Goal: Task Accomplishment & Management: Use online tool/utility

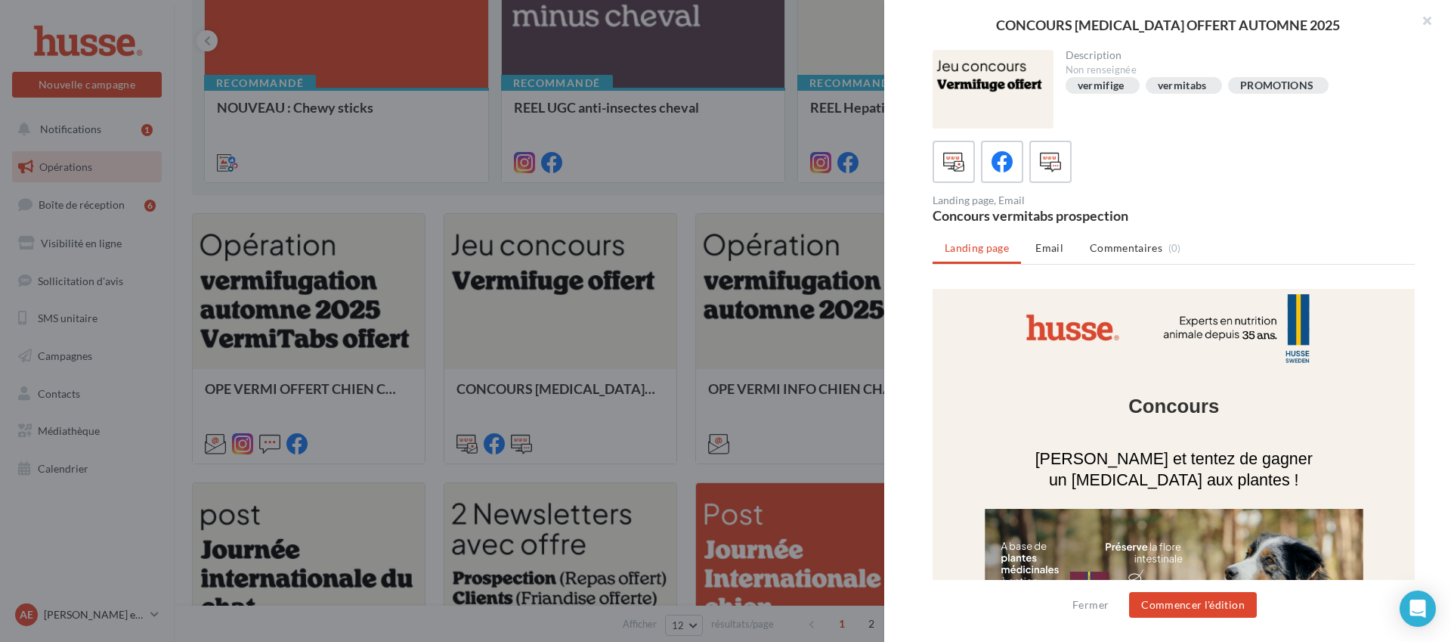
click at [784, 206] on div at bounding box center [725, 321] width 1451 height 642
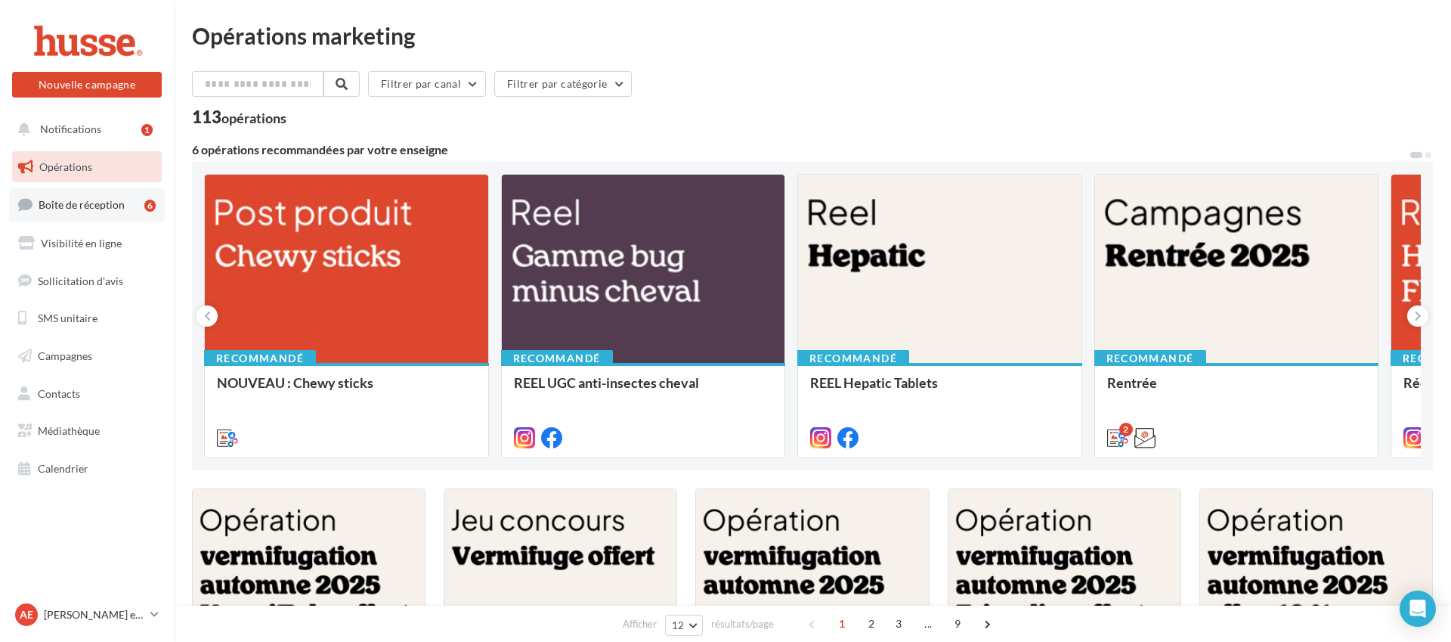
click at [98, 200] on span "Boîte de réception" at bounding box center [82, 204] width 86 height 13
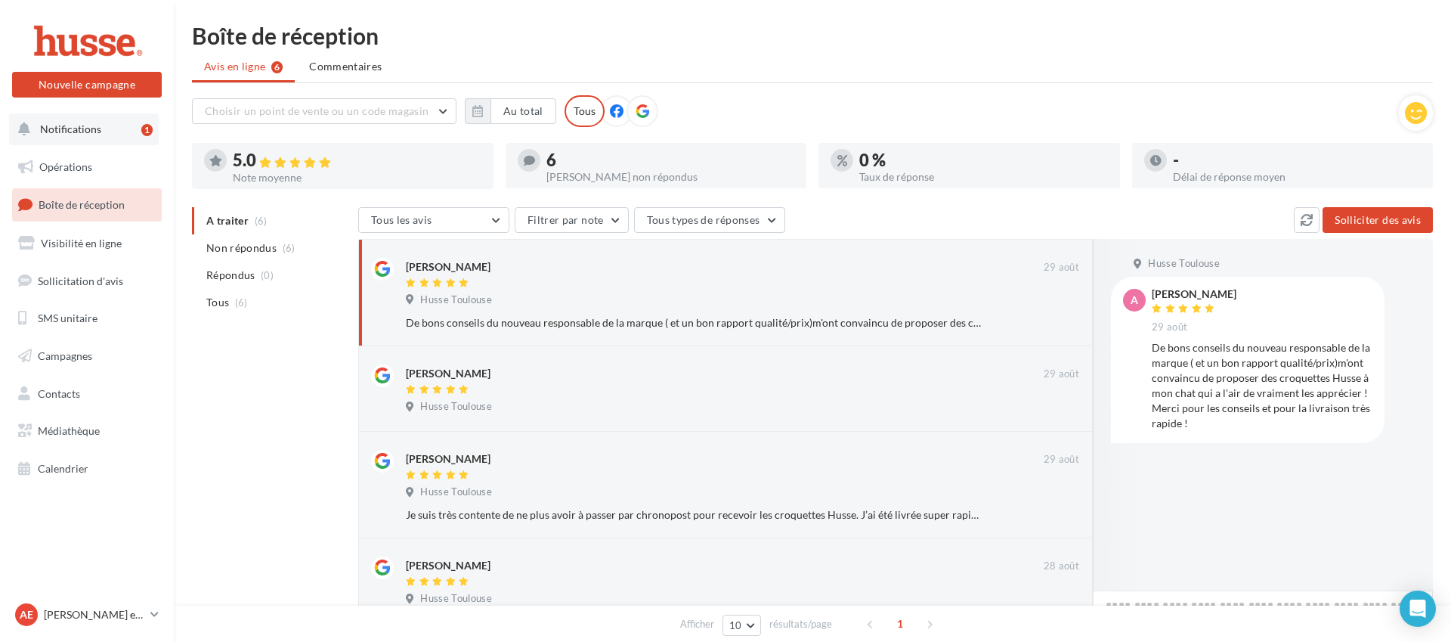
click at [107, 117] on button "Notifications 1" at bounding box center [84, 129] width 150 height 32
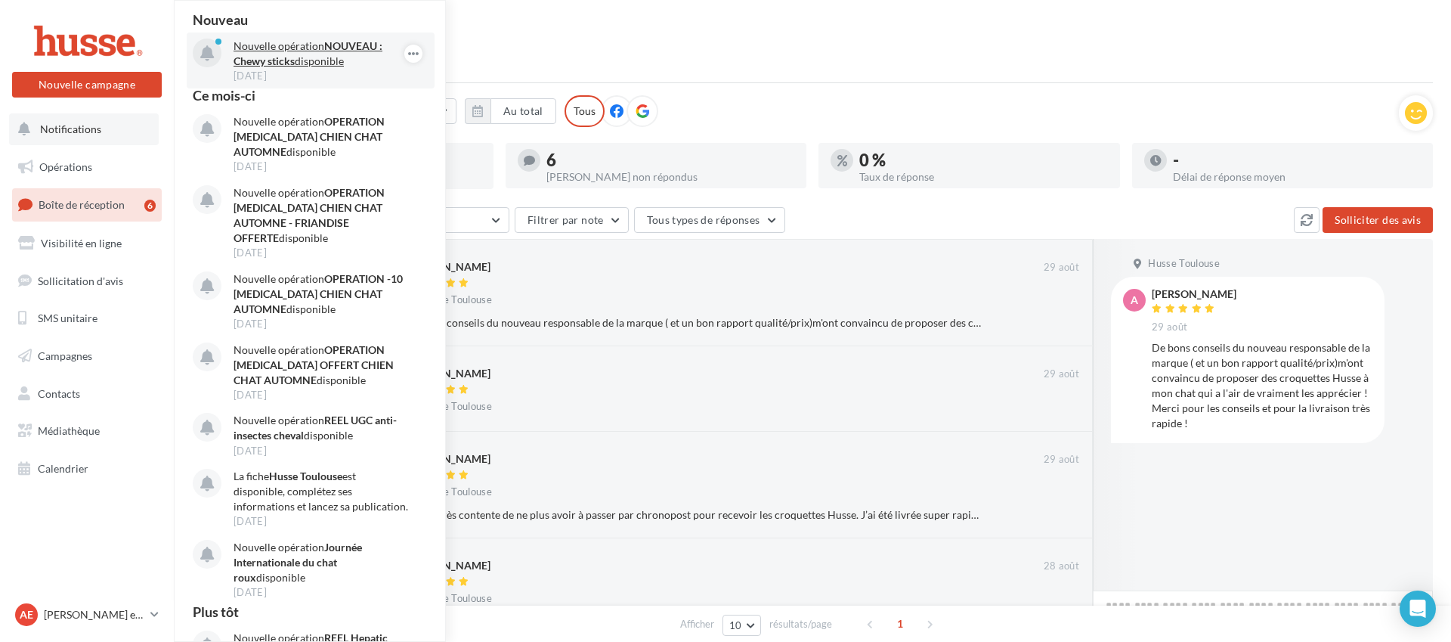
click at [322, 63] on p "Nouvelle opération NOUVEAU : Chewy sticks disponible" at bounding box center [321, 54] width 175 height 30
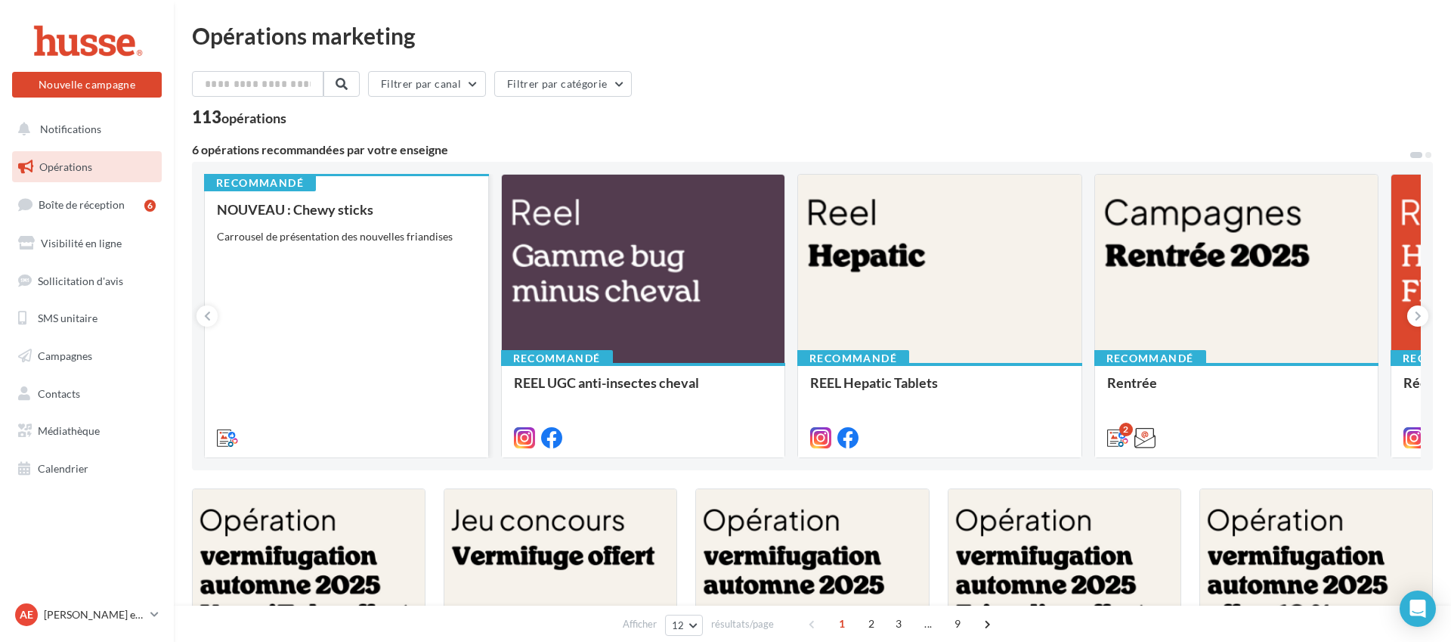
click at [408, 248] on div "NOUVEAU : Chewy sticks Carrousel de présentation des nouvelles friandises" at bounding box center [346, 323] width 259 height 242
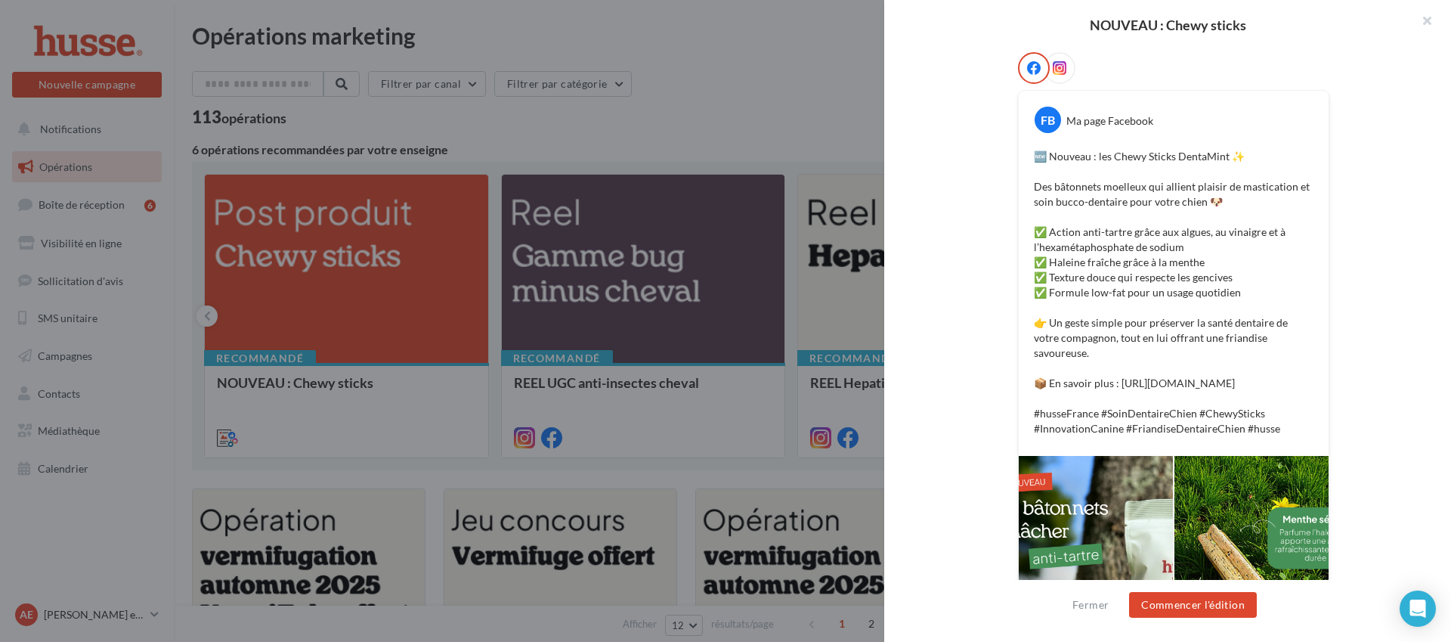
scroll to position [435, 0]
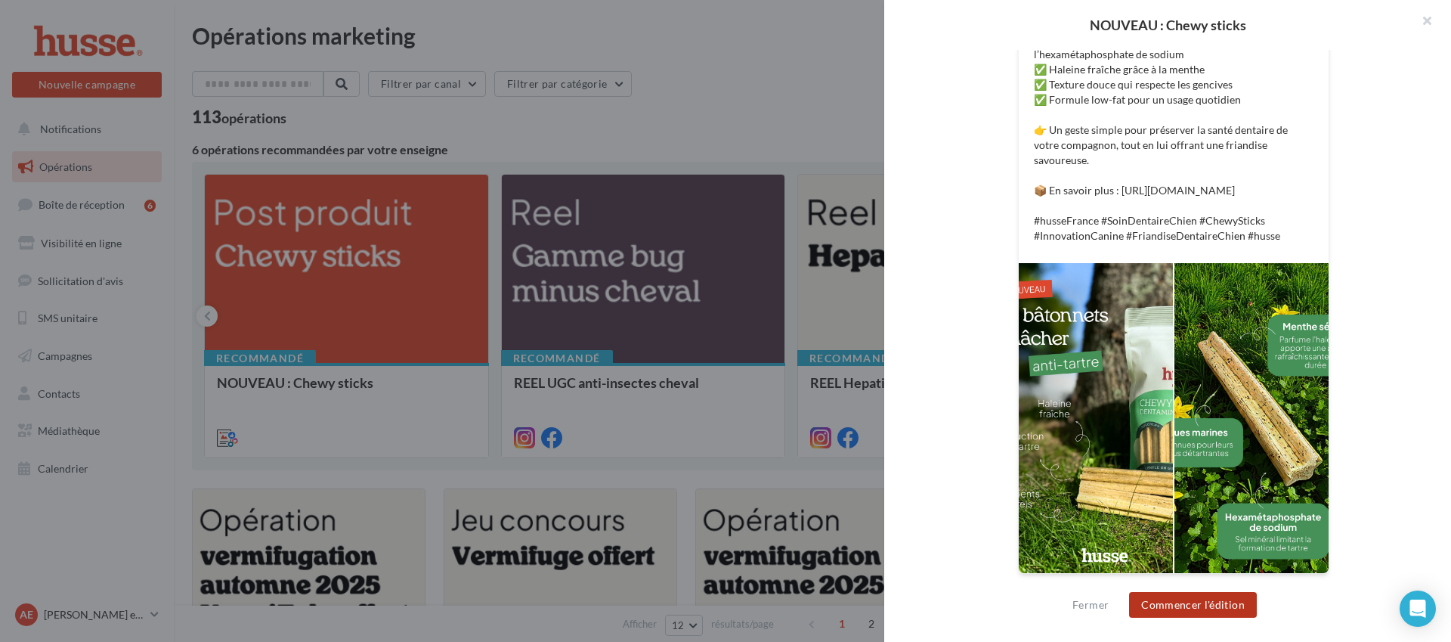
click at [1195, 605] on button "Commencer l'édition" at bounding box center [1193, 605] width 128 height 26
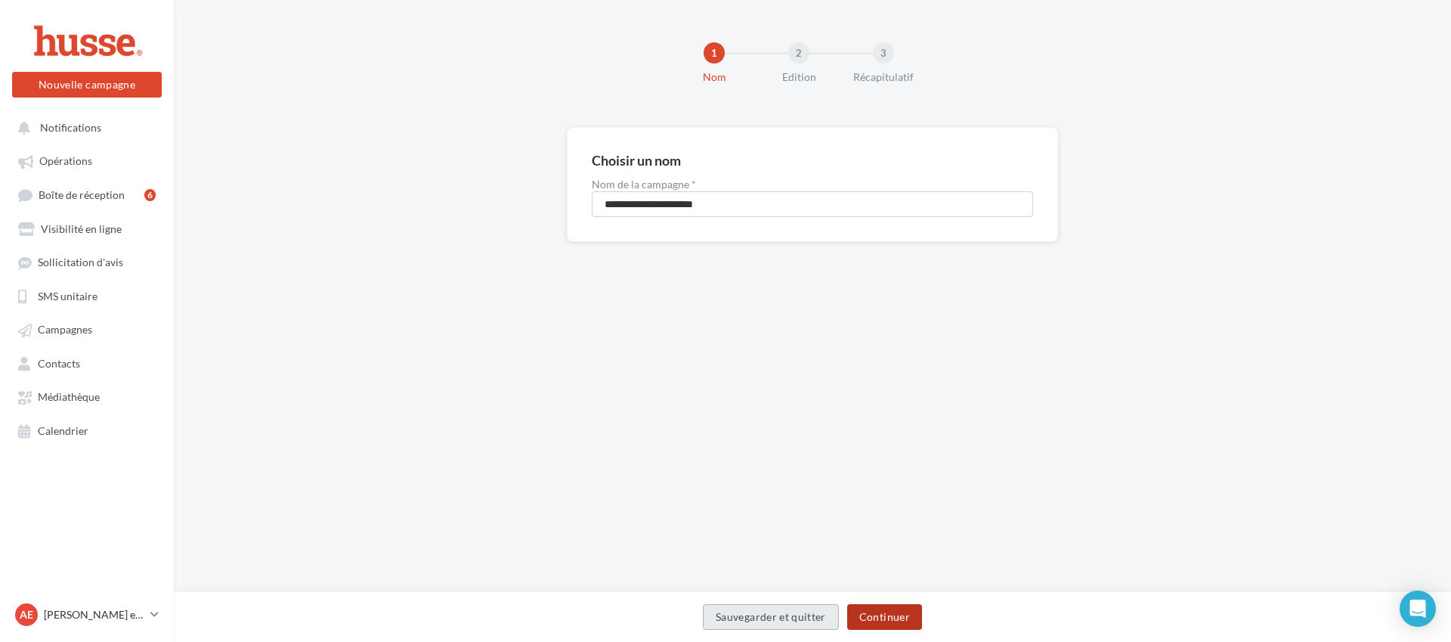
click at [896, 616] on button "Continuer" at bounding box center [884, 617] width 75 height 26
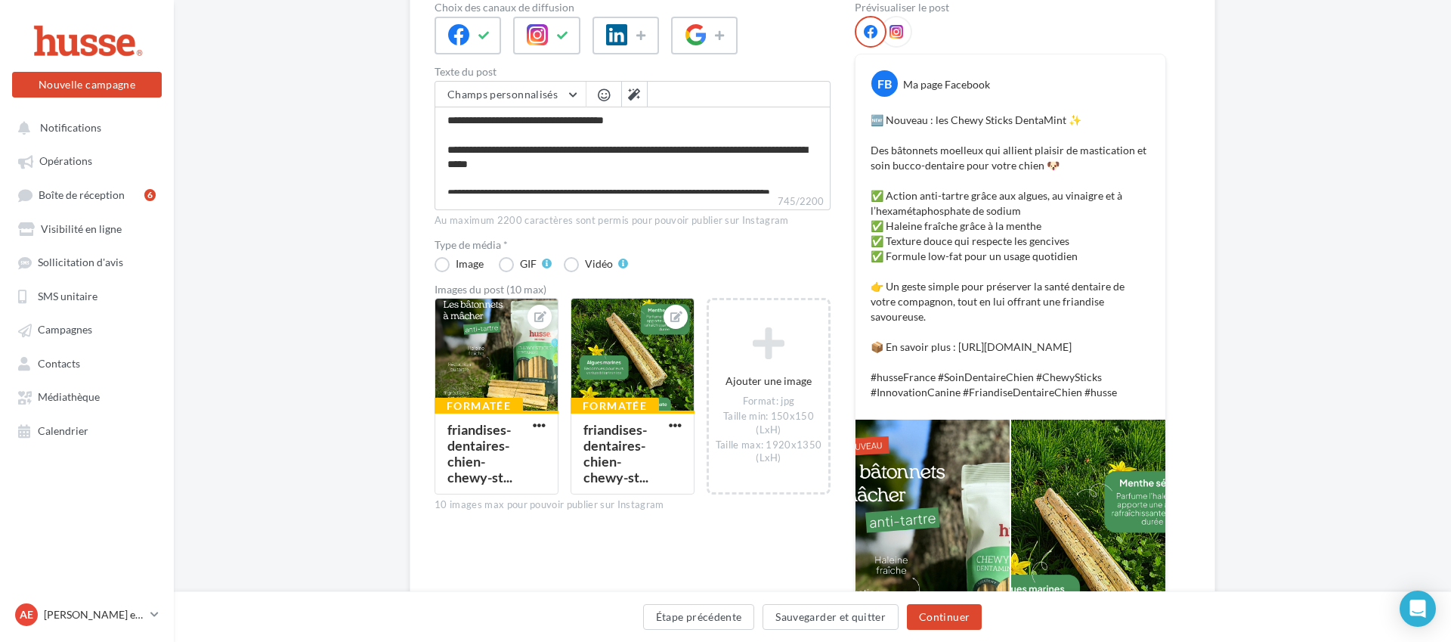
click at [907, 29] on div at bounding box center [897, 32] width 32 height 32
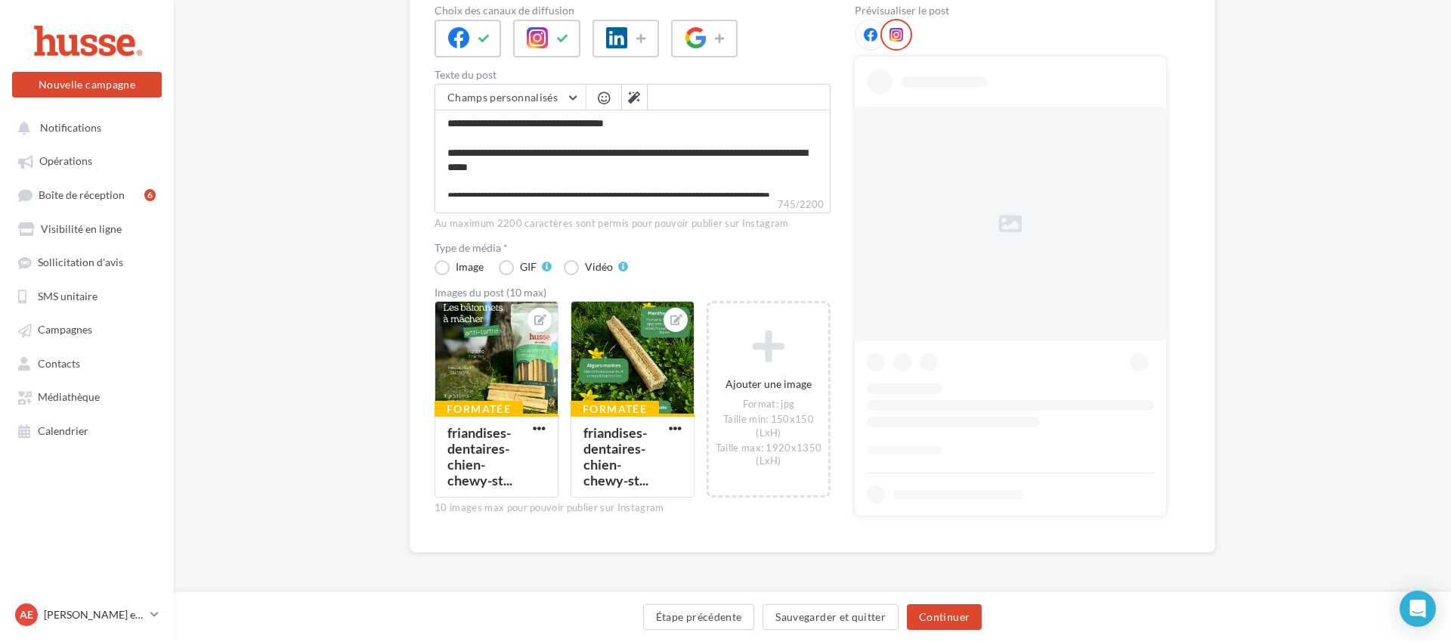
scroll to position [175, 0]
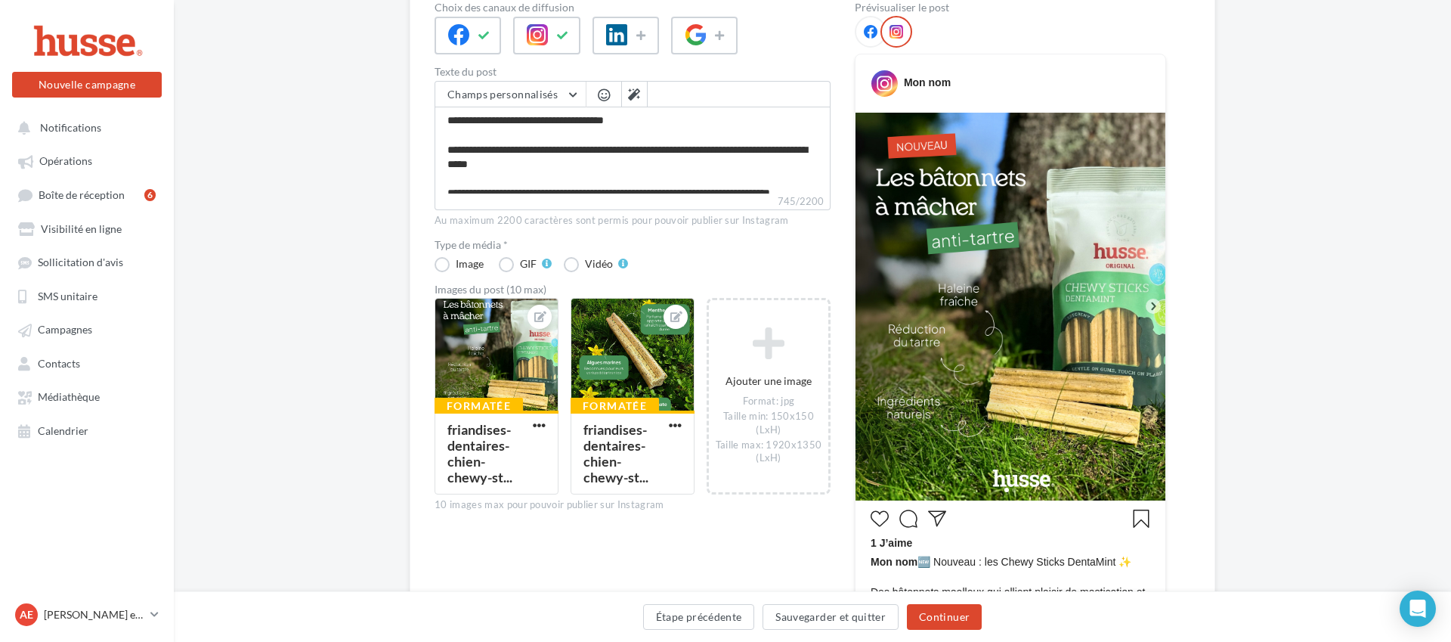
click at [1158, 308] on icon at bounding box center [1154, 306] width 14 height 14
click at [1150, 307] on icon at bounding box center [1154, 306] width 14 height 14
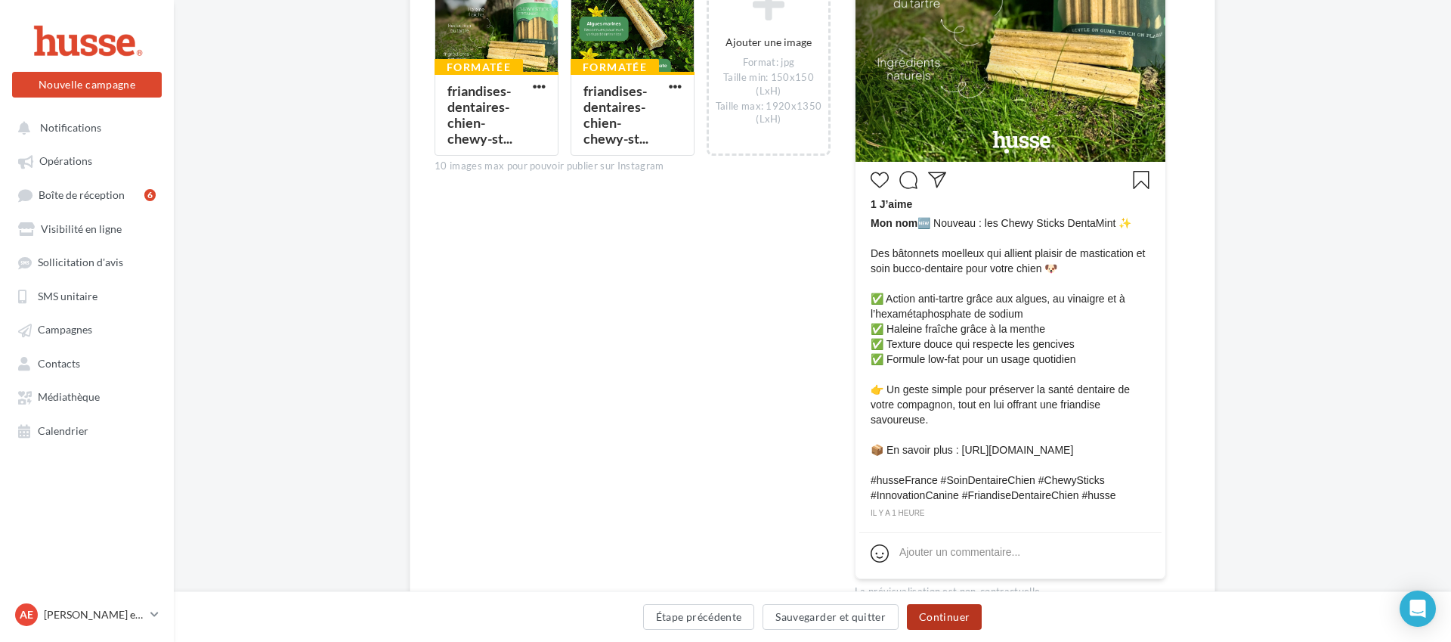
scroll to position [519, 0]
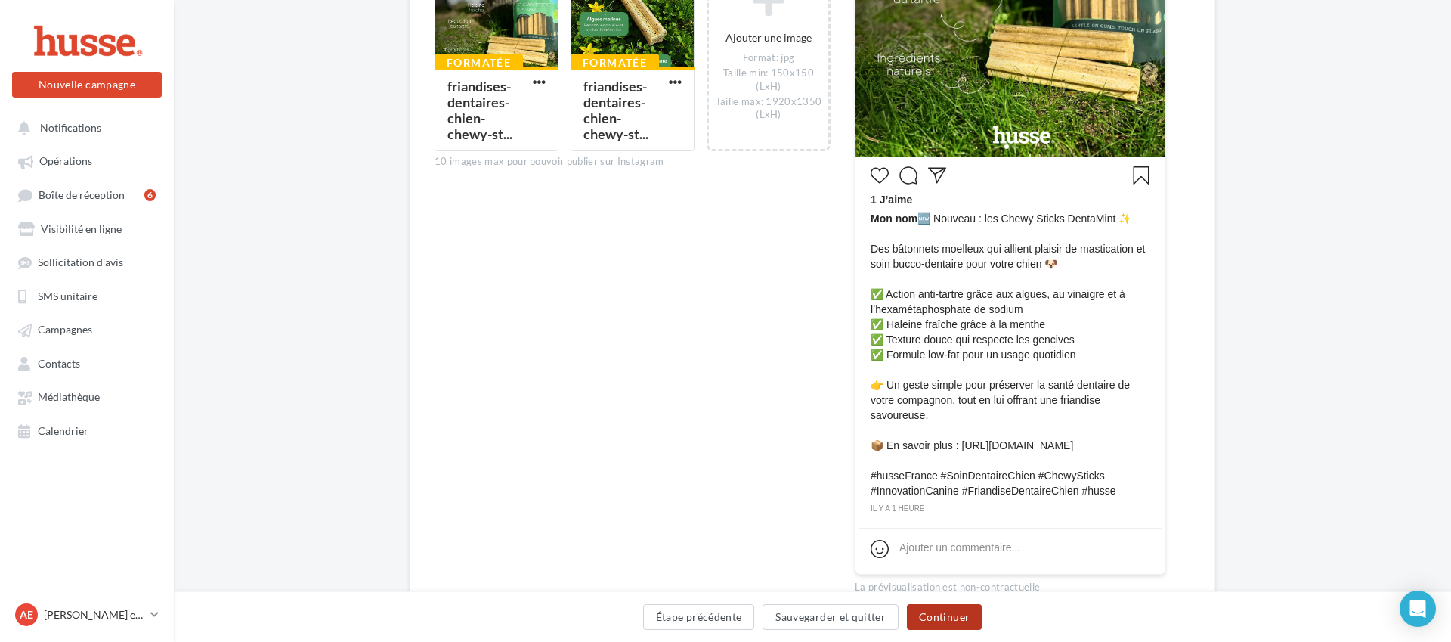
click at [967, 624] on button "Continuer" at bounding box center [944, 617] width 75 height 26
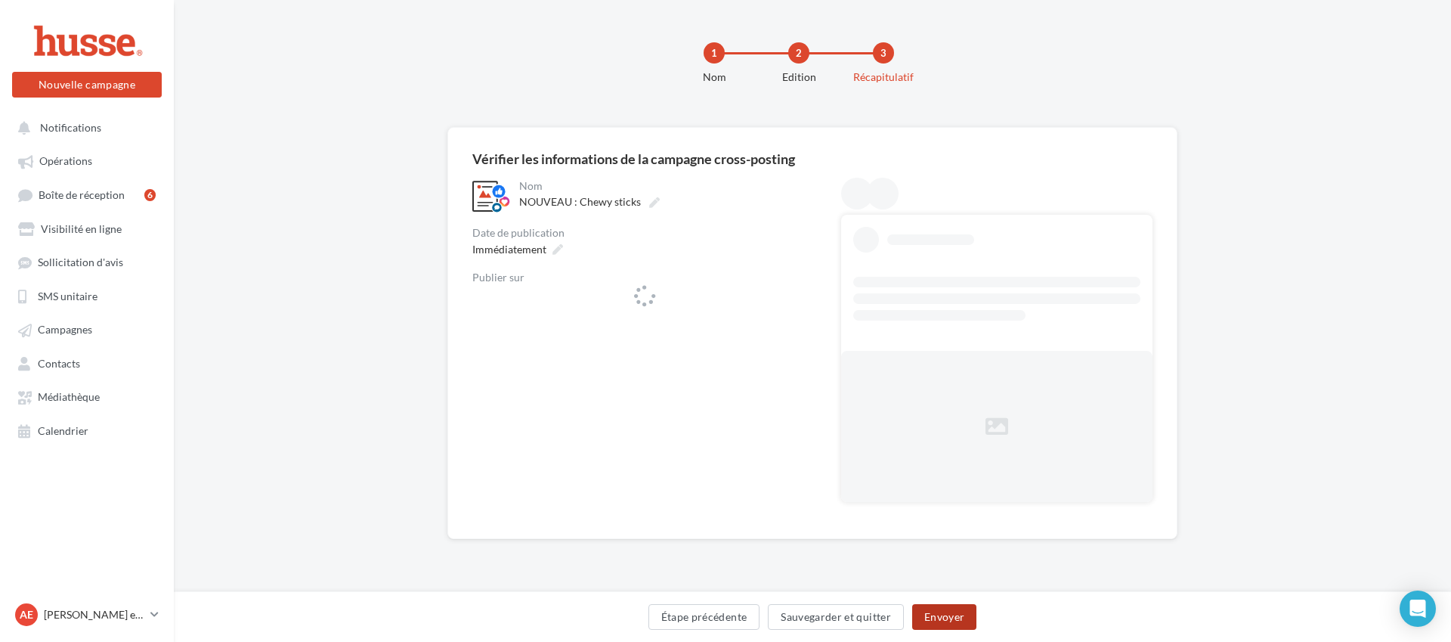
scroll to position [0, 0]
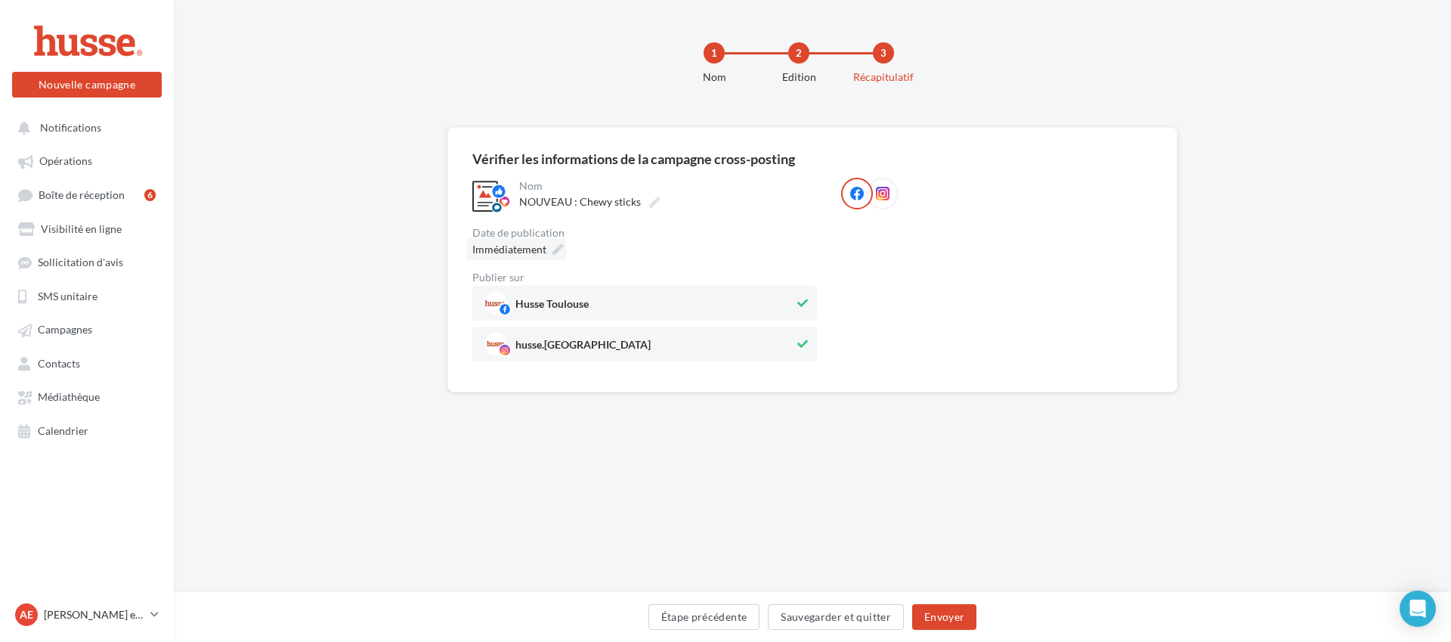
click at [540, 245] on span "Immédiatement" at bounding box center [509, 249] width 74 height 13
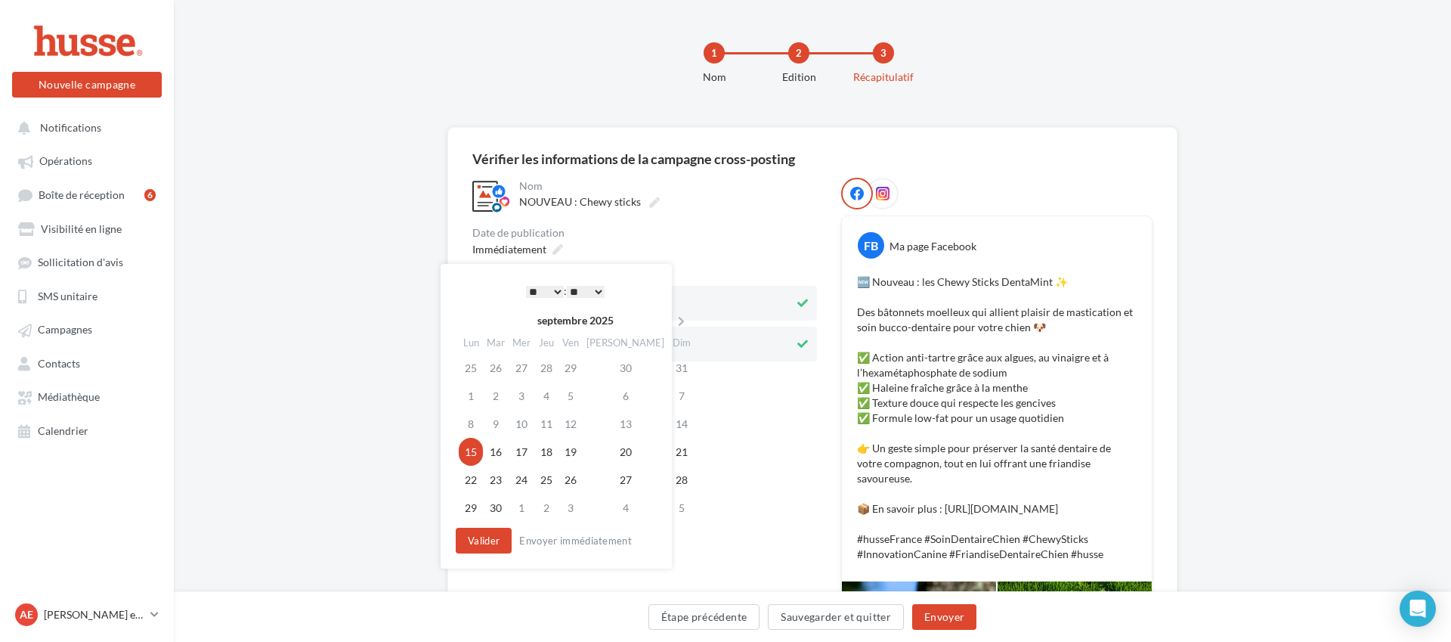
click at [556, 289] on select "* * * * * * * * * * ** ** ** ** ** ** ** ** ** ** ** ** ** **" at bounding box center [545, 292] width 38 height 12
click at [583, 287] on select "** ** ** ** ** **" at bounding box center [586, 292] width 38 height 12
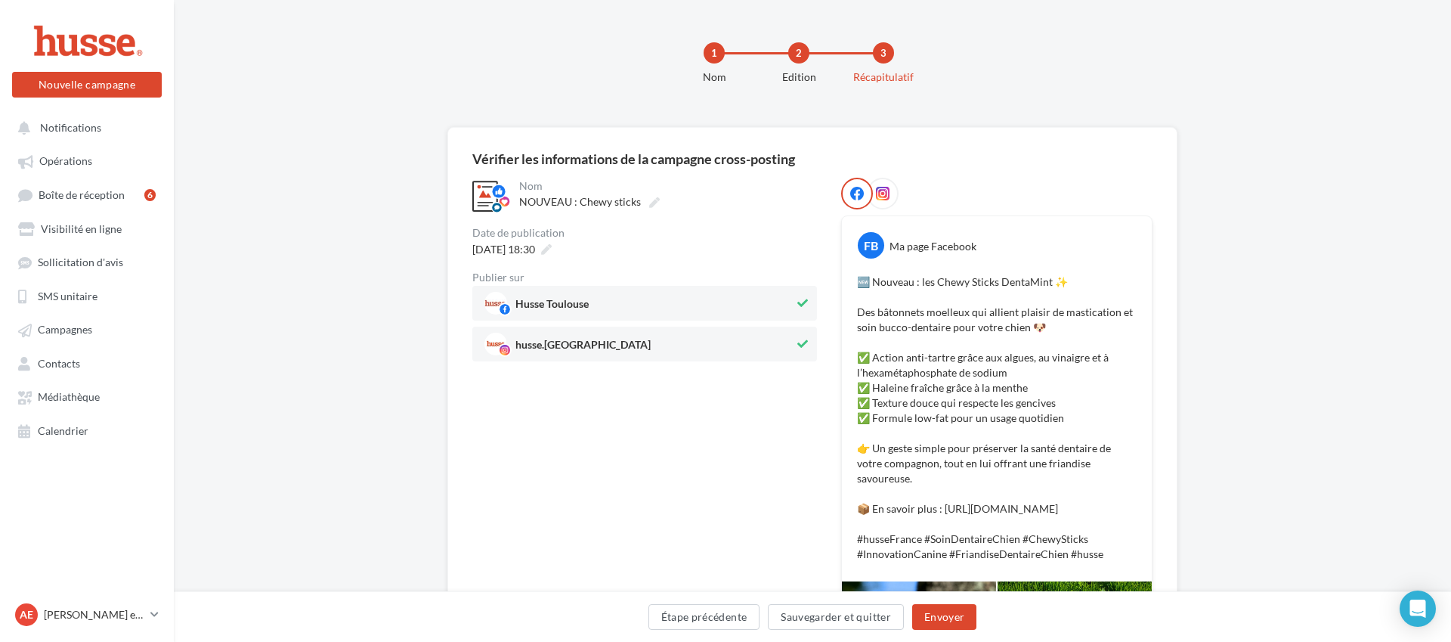
click at [739, 241] on div "15/09/2025 à 18:30" at bounding box center [644, 249] width 345 height 22
click at [946, 620] on button "Envoyer" at bounding box center [944, 617] width 64 height 26
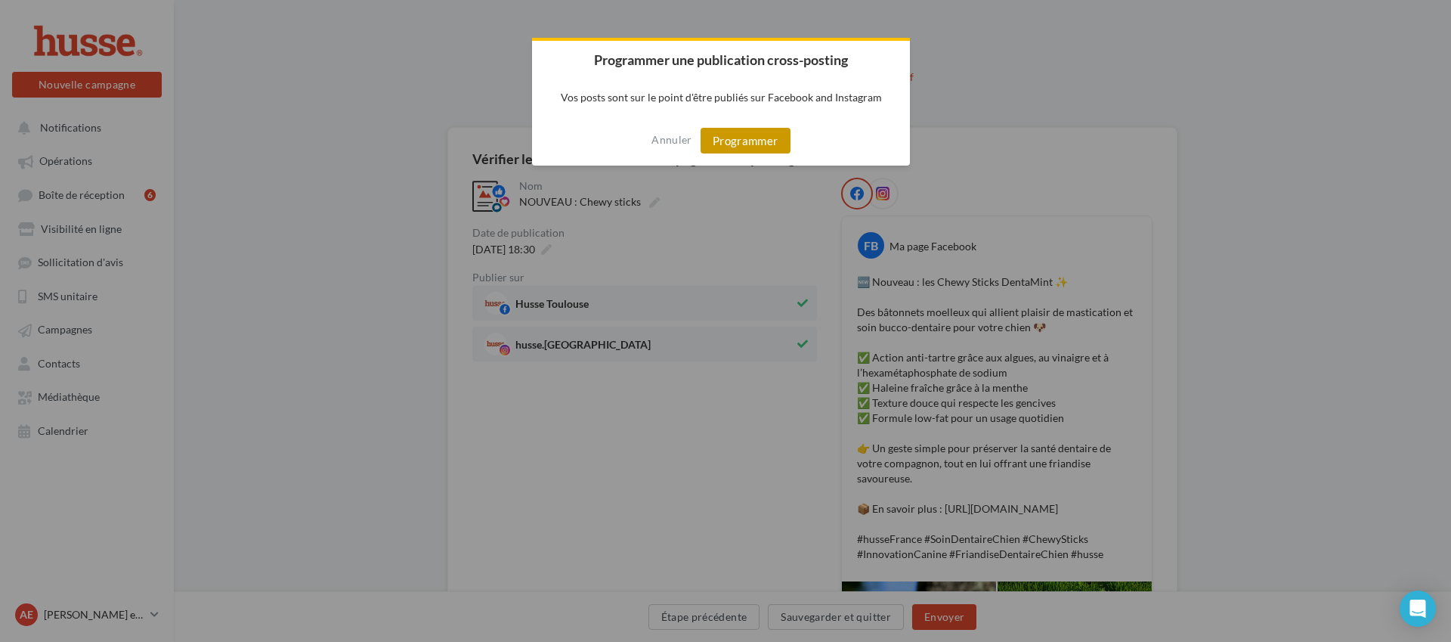
click at [745, 144] on button "Programmer" at bounding box center [746, 141] width 90 height 26
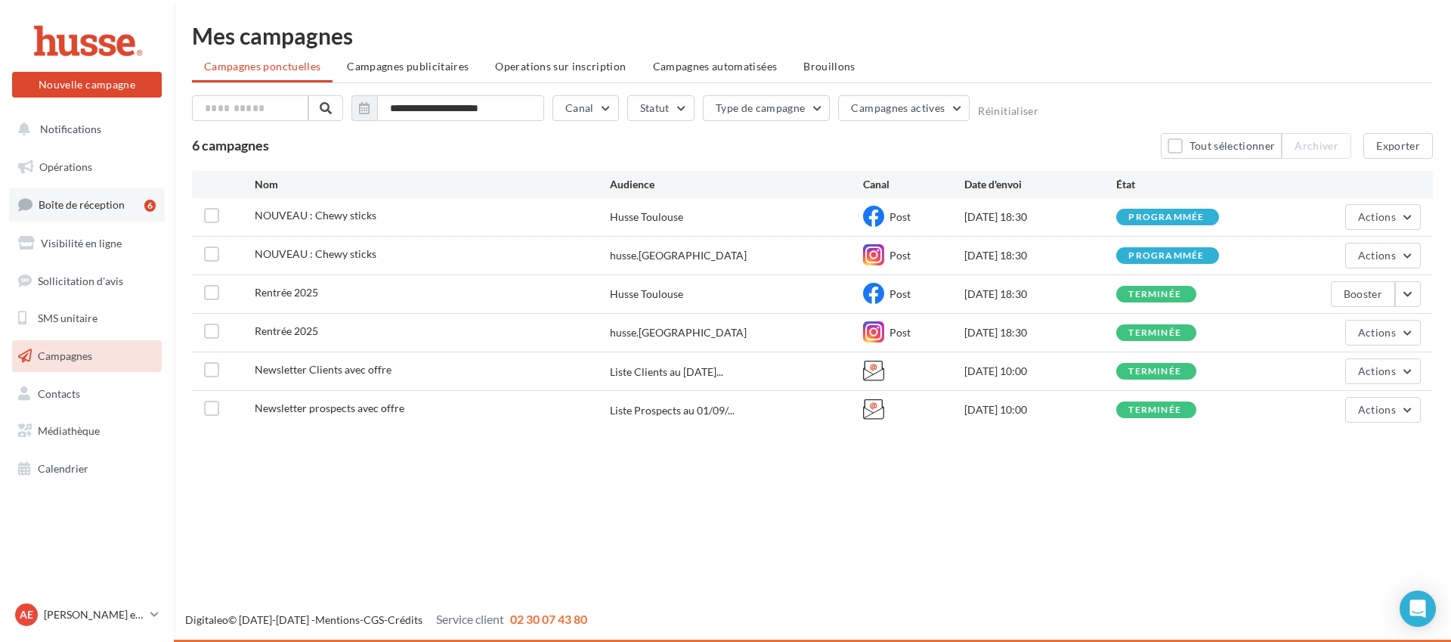
click at [113, 203] on span "Boîte de réception" at bounding box center [82, 204] width 86 height 13
